Goal: Communication & Community: Answer question/provide support

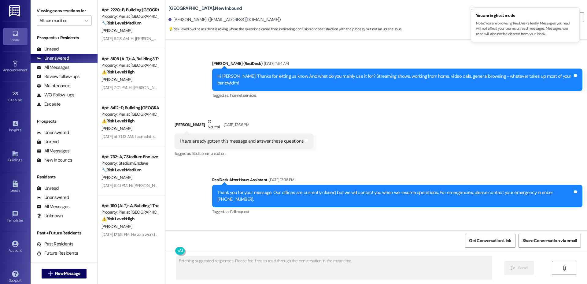
scroll to position [4926, 0]
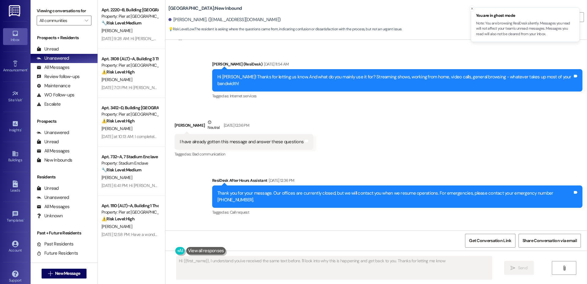
type textarea "Hi {{first_name}}, I understand you've received the same text before. I'll look…"
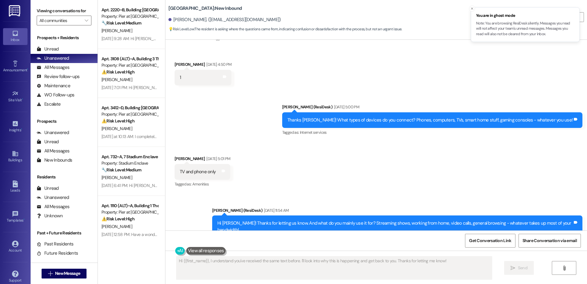
scroll to position [4782, 0]
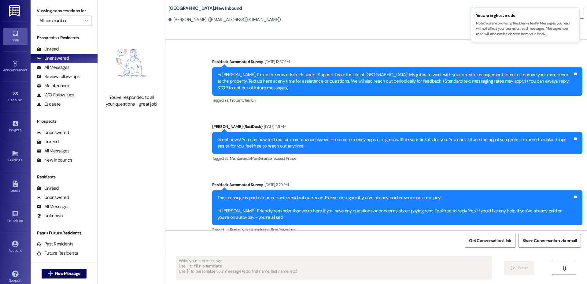
type textarea "Fetching suggested responses. Please feel free to read through the conversation…"
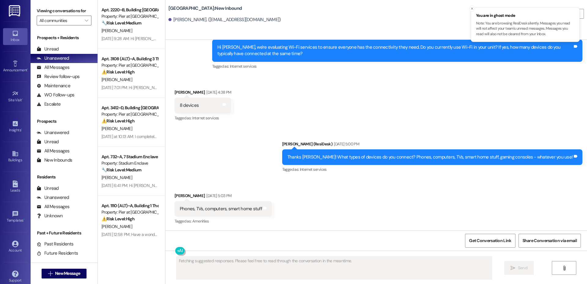
scroll to position [530, 0]
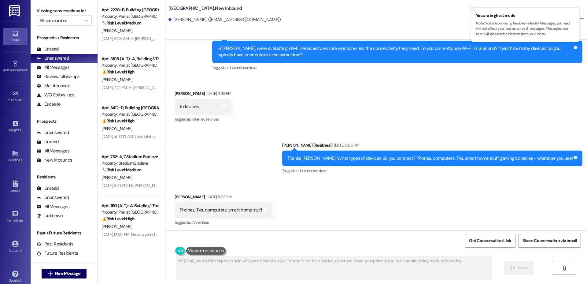
type textarea "Hi {{first_name}}! I'm happy to help with your internet usage. To ensure the be…"
click at [472, 9] on line "Close toast" at bounding box center [472, 9] width 2 height 2
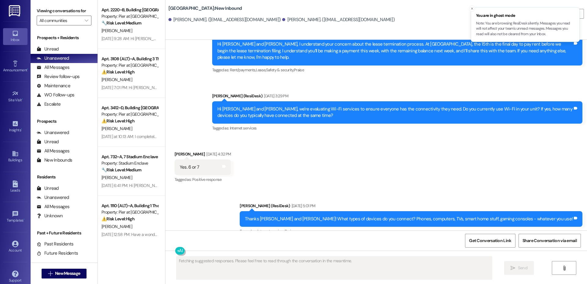
scroll to position [1876, 0]
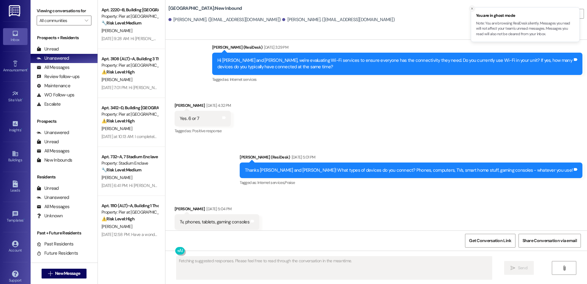
click at [470, 8] on icon "Close toast" at bounding box center [472, 9] width 4 height 4
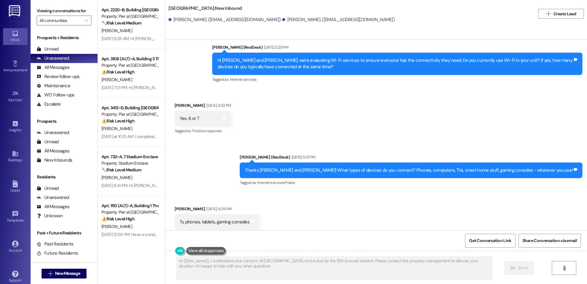
type textarea "Hi {{first_name}}, I understand your concern. At Hackberry Ranch, rent is due b…"
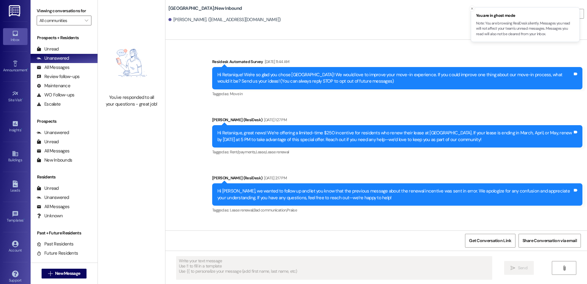
scroll to position [184, 0]
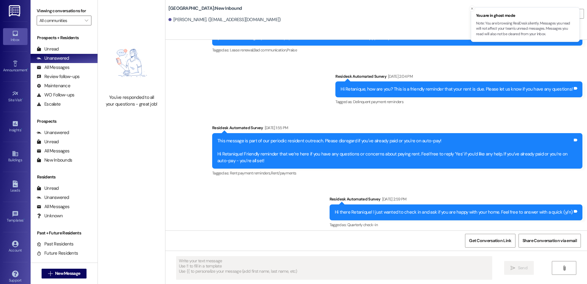
type textarea "Fetching suggested responses. Please feel free to read through the conversation…"
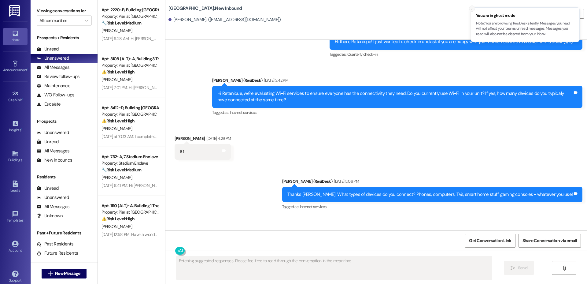
scroll to position [367, 0]
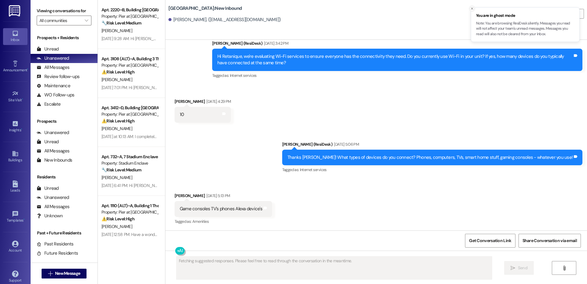
click at [471, 9] on line "Close toast" at bounding box center [472, 9] width 2 height 2
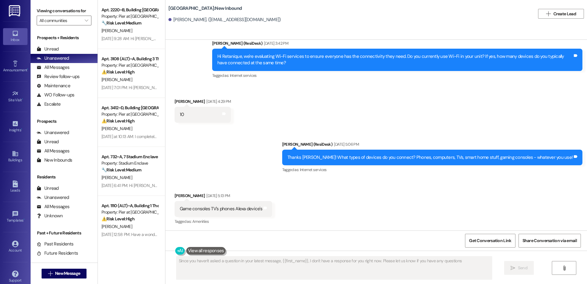
type textarea "Since you haven't asked a question in your latest message, {{first_name}}, I do…"
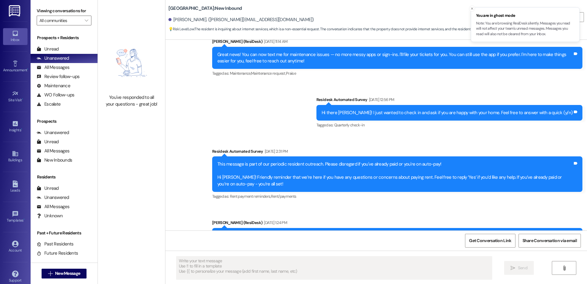
type textarea "Fetching suggested responses. Please feel free to read through the conversation…"
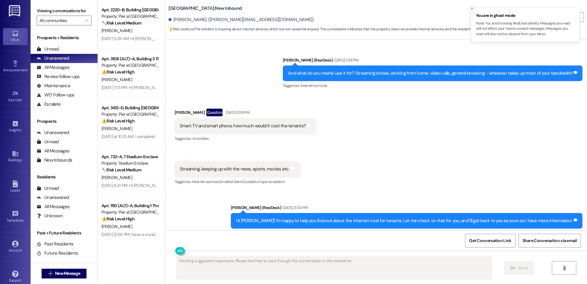
click at [472, 9] on icon "Close toast" at bounding box center [472, 9] width 4 height 4
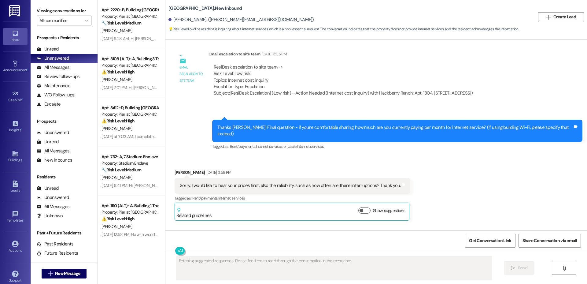
scroll to position [1710, 0]
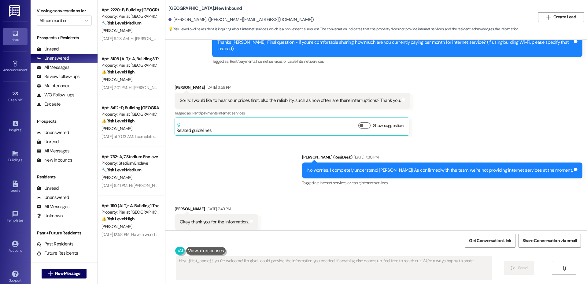
type textarea "Hey {{first_name}}, you're welcome! I'm glad I could provide the information yo…"
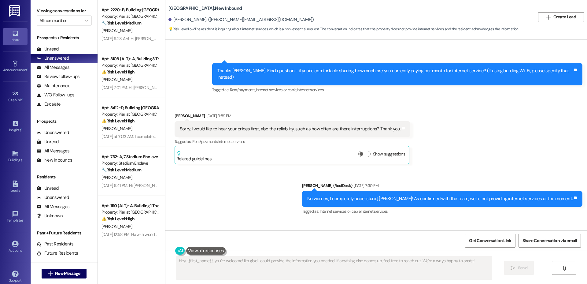
scroll to position [1680, 0]
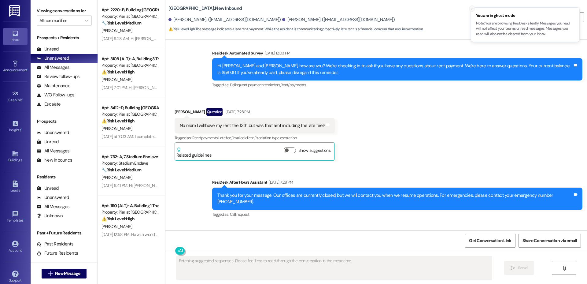
click at [473, 8] on icon "Close toast" at bounding box center [472, 9] width 4 height 4
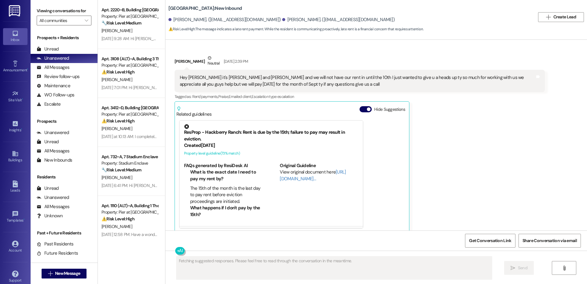
scroll to position [1973, 0]
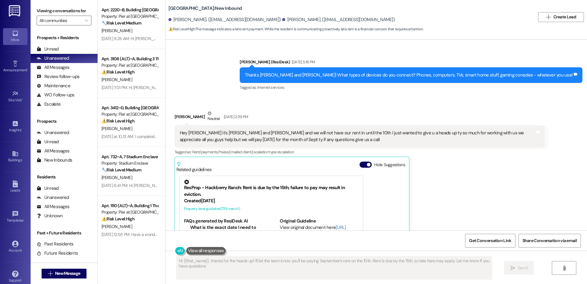
type textarea "Hi {{first_name}}, thanks for the heads up! I'll let the team know you'll be pa…"
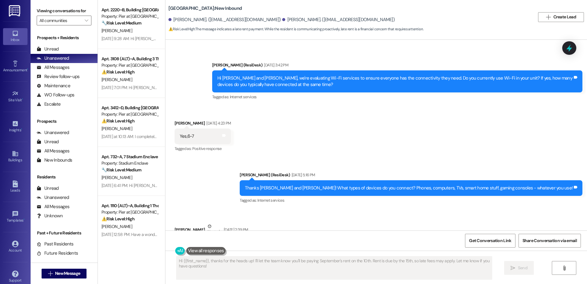
scroll to position [1792, 0]
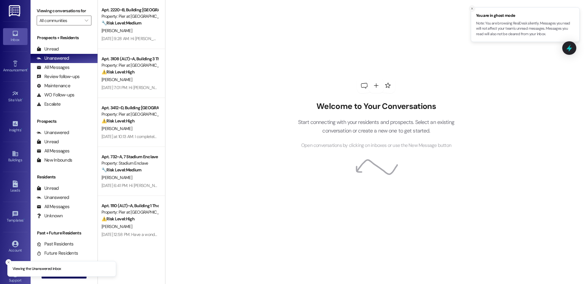
click at [472, 8] on icon "Close toast" at bounding box center [472, 9] width 4 height 4
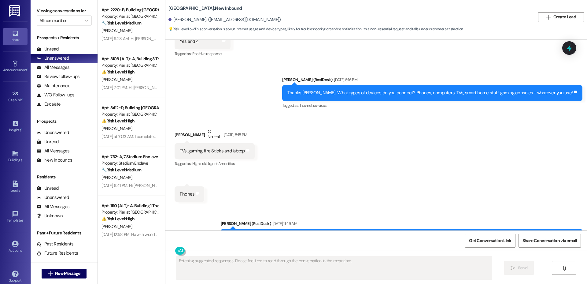
scroll to position [10999, 0]
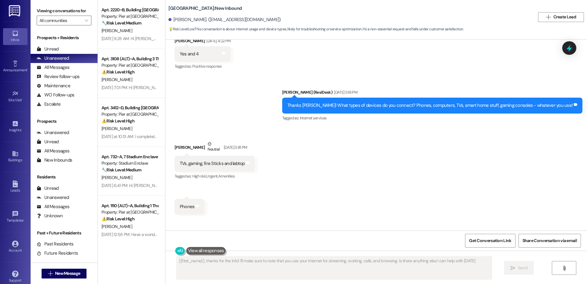
type textarea "{{first_name}}, thanks for the info! I'll make sure to note that you use your i…"
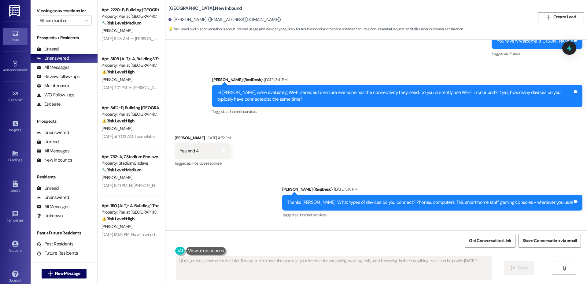
scroll to position [10903, 0]
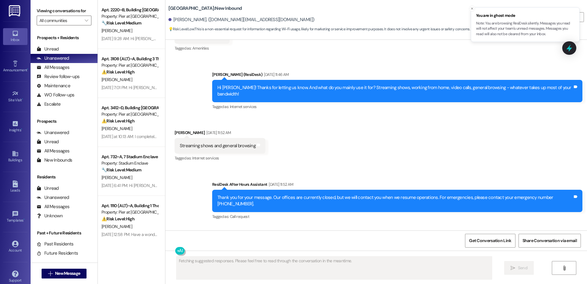
scroll to position [954, 0]
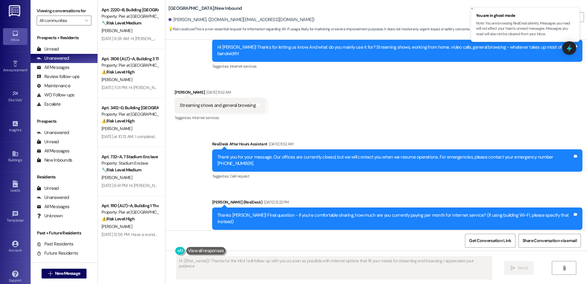
type textarea "Hi {{first_name}}! Thanks for the info! I will follow up with you as soon as po…"
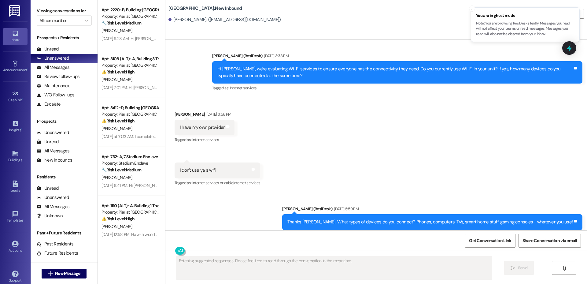
scroll to position [1562, 0]
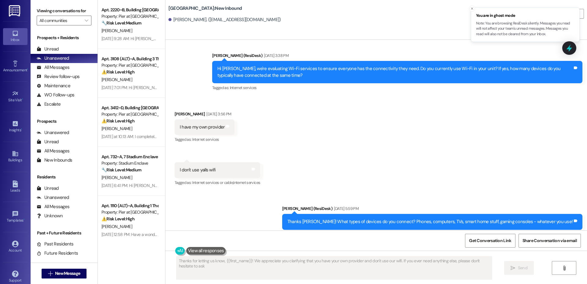
type textarea "Thanks for letting us know, {{first_name}}! We appreciate you clarifying that y…"
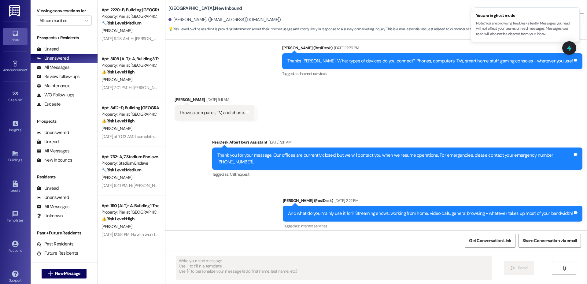
type textarea "Fetching suggested responses. Please feel free to read through the conversation…"
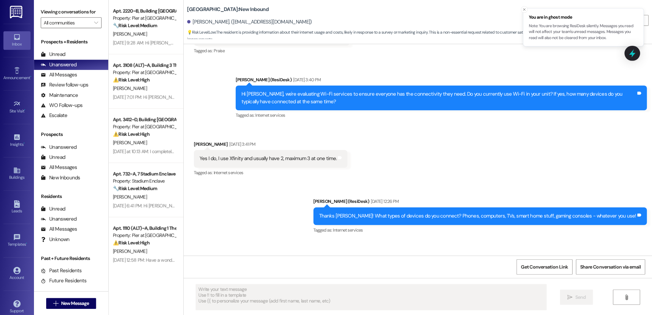
scroll to position [326, 0]
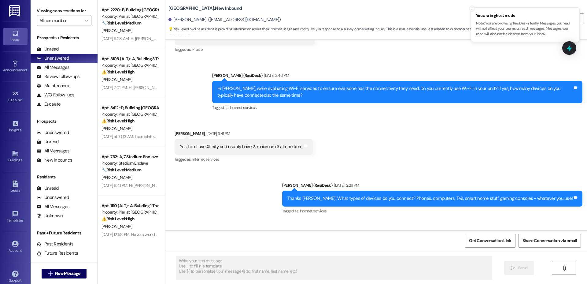
click at [469, 8] on button "Close toast" at bounding box center [472, 8] width 6 height 6
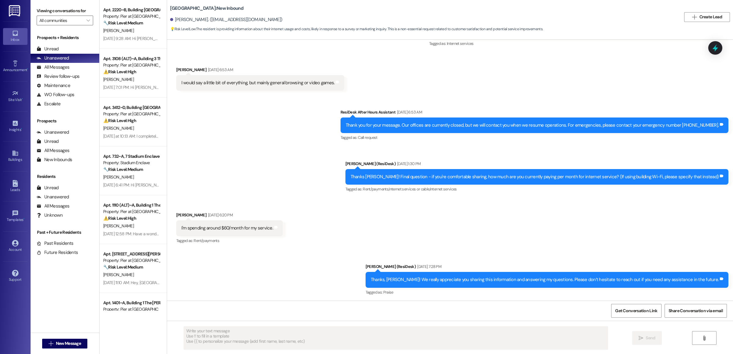
scroll to position [619, 0]
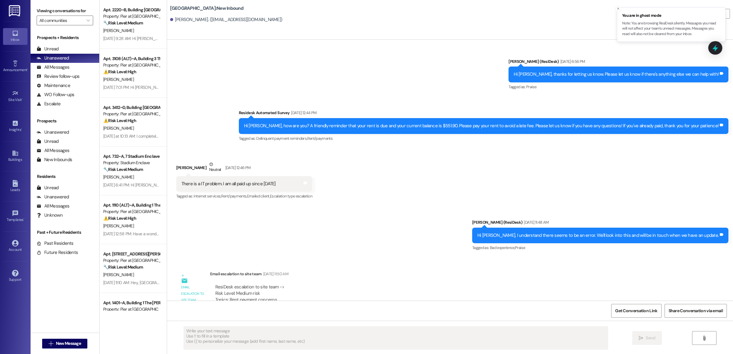
type textarea "Fetching suggested responses. Please feel free to read through the conversation…"
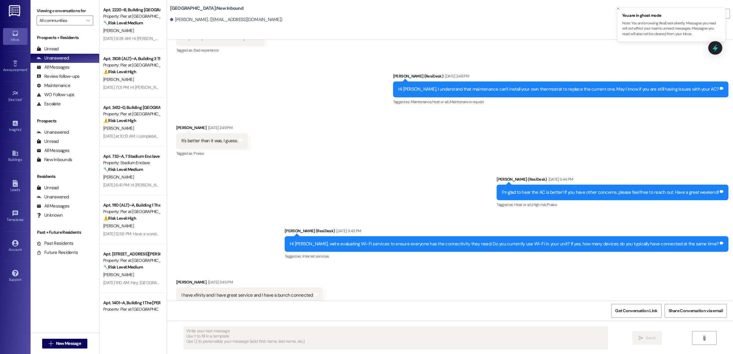
scroll to position [596, 0]
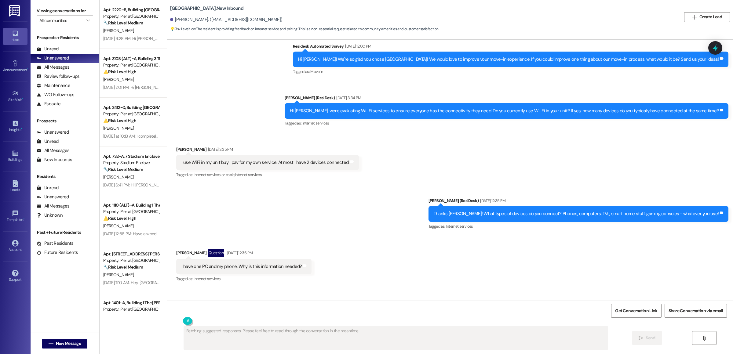
scroll to position [1987, 0]
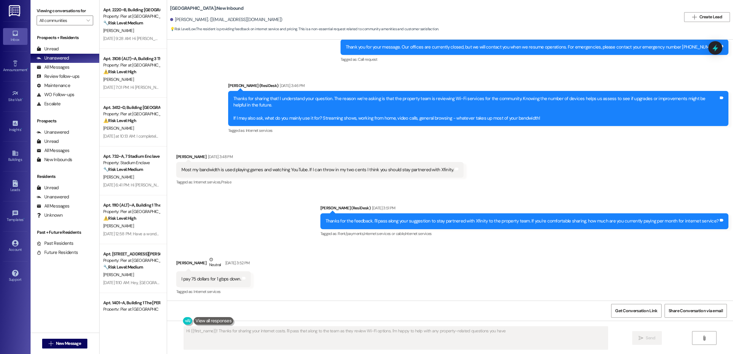
type textarea "Hi {{first_name}}! Thanks for sharing your internet costs. I'll pass that along…"
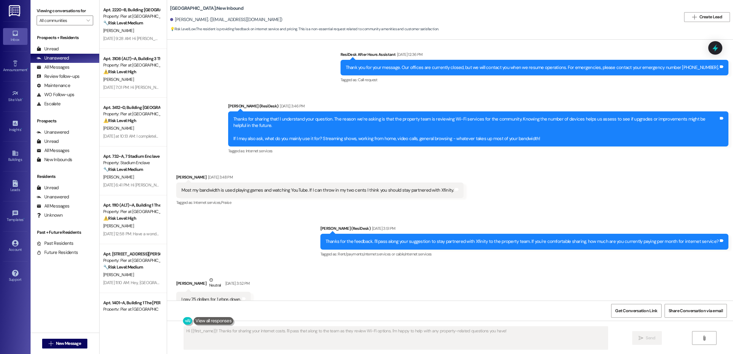
scroll to position [2039, 0]
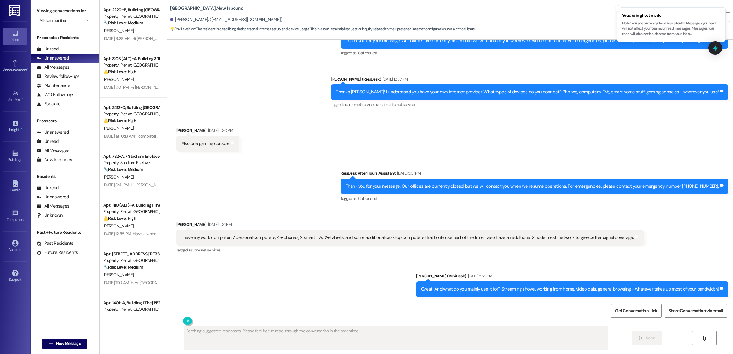
scroll to position [661, 0]
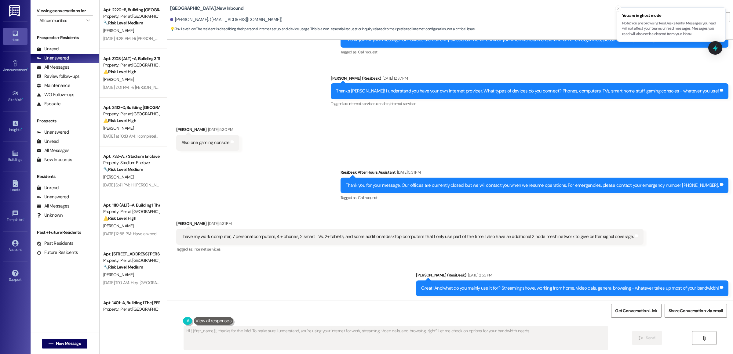
type textarea "Hi {{first_name}}, thanks for the info! To make sure I understand, you're using…"
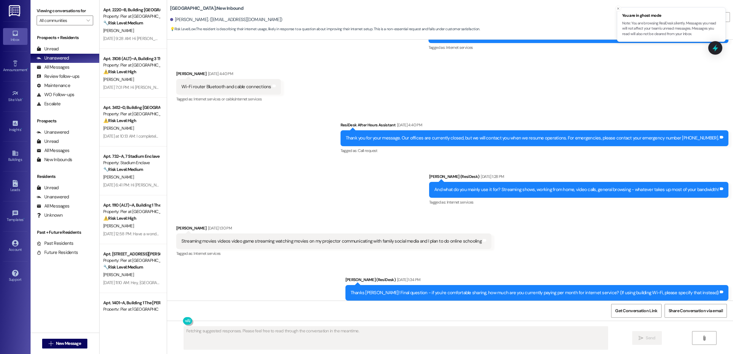
scroll to position [2178, 0]
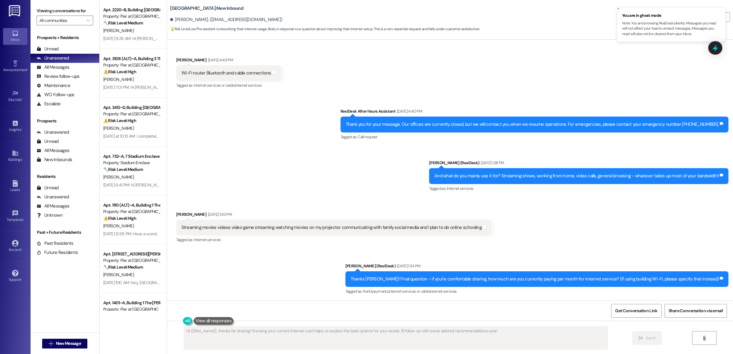
type textarea "Hi {{first_name}}, thanks for sharing! Knowing your current internet cost helps…"
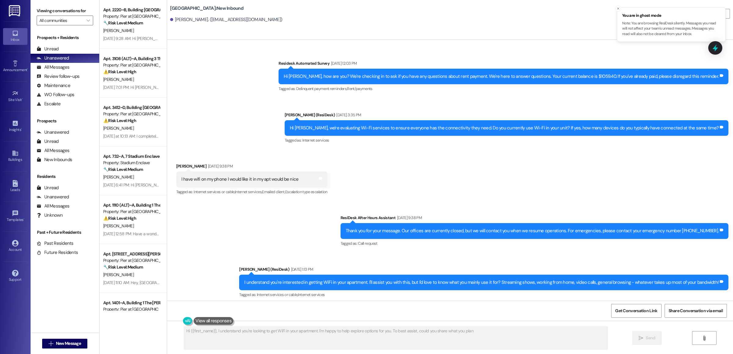
scroll to position [3142, 0]
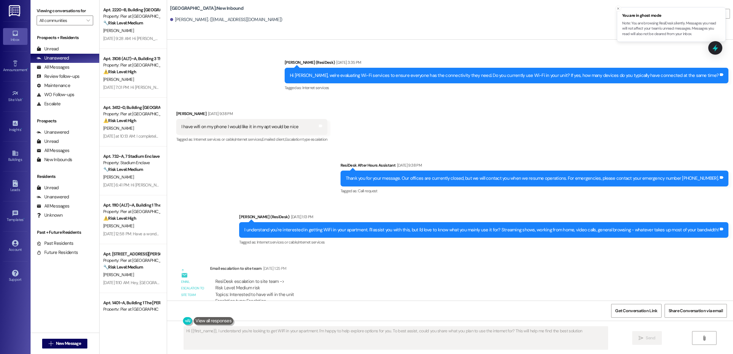
type textarea "Hi {{first_name}}, I understand you're looking to get WiFi in your apartment. I…"
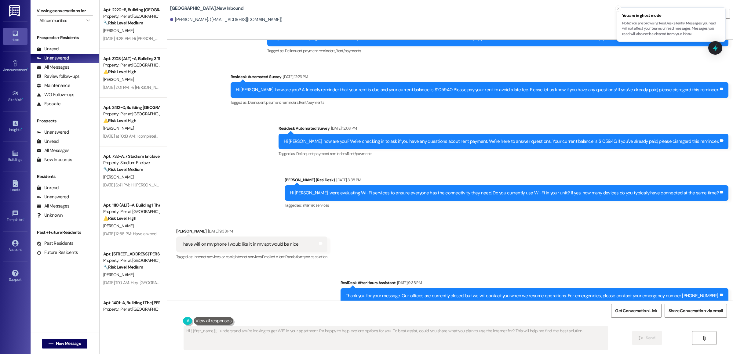
scroll to position [3025, 0]
